Goal: Find specific fact: Find contact information

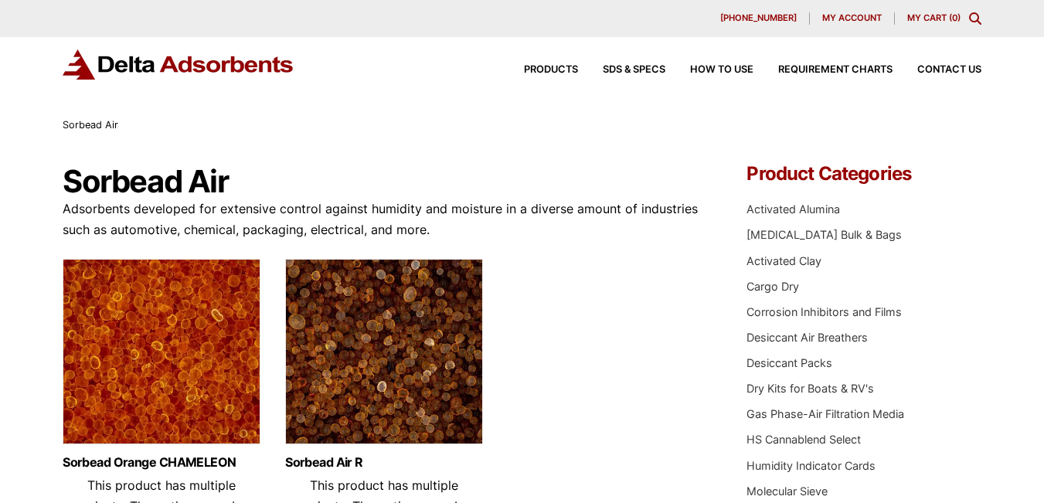
click at [932, 63] on div "Products SDS & SPECS How to Use Requirement Charts Contact Us" at bounding box center [740, 70] width 495 height 22
click at [935, 79] on div "Products SDS & SPECS How to Use Requirement Charts Contact Us" at bounding box center [740, 70] width 495 height 22
click at [935, 77] on div "Products SDS & SPECS How to Use Requirement Charts Contact Us" at bounding box center [740, 70] width 495 height 22
click at [933, 71] on span "Contact Us" at bounding box center [950, 70] width 64 height 10
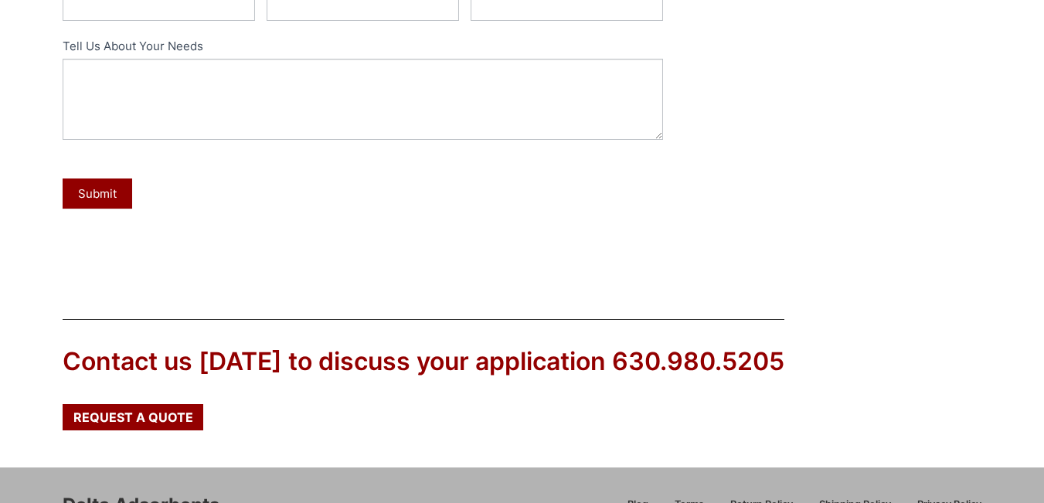
scroll to position [823, 0]
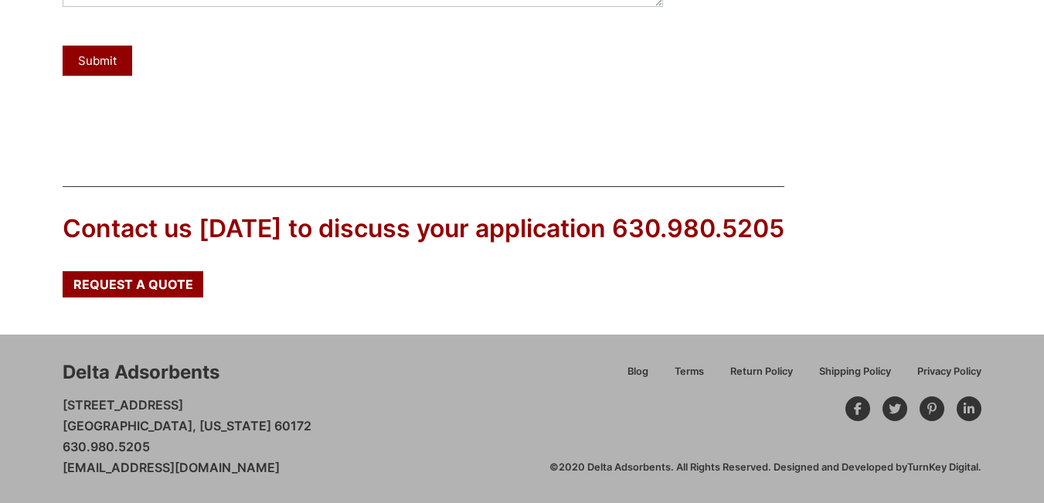
drag, startPoint x: 320, startPoint y: 476, endPoint x: 0, endPoint y: 330, distance: 351.8
click at [27, 431] on div "Delta Adsorbents [STREET_ADDRESS][US_STATE] 630.980.5205 [EMAIL_ADDRESS][DOMAIN…" at bounding box center [522, 419] width 1044 height 169
